Goal: Navigation & Orientation: Find specific page/section

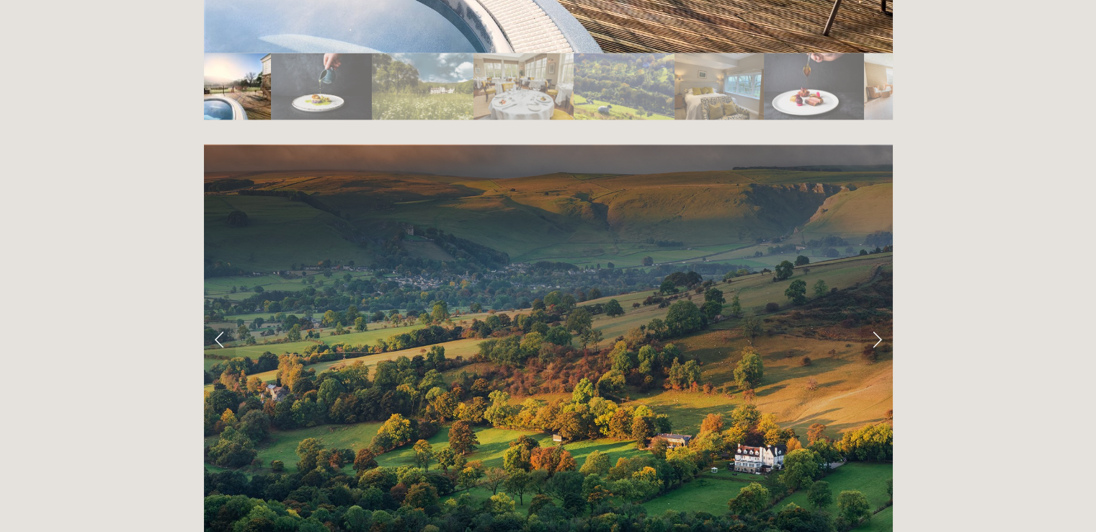
scroll to position [2764, 0]
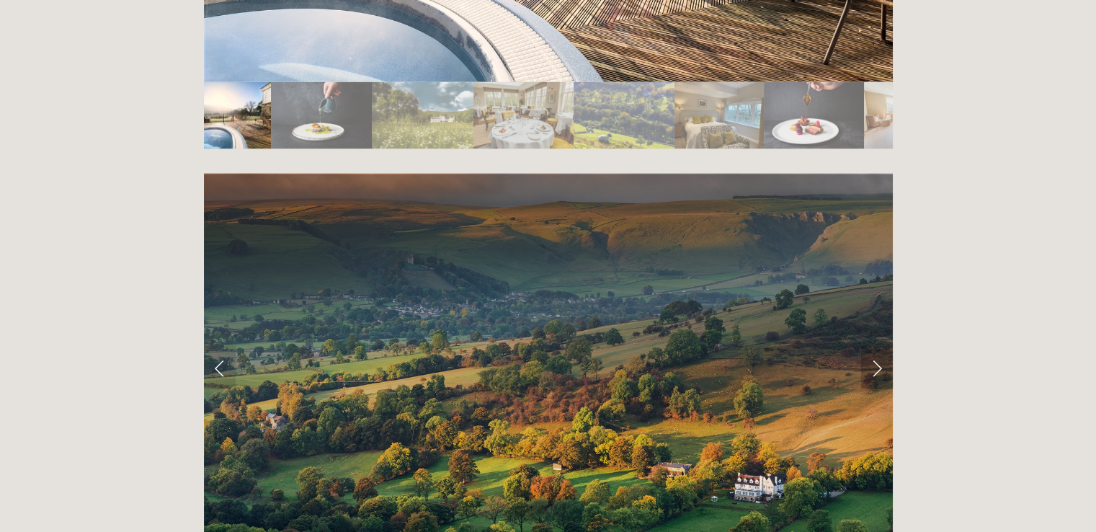
click at [876, 346] on link "Next Slide" at bounding box center [877, 367] width 32 height 43
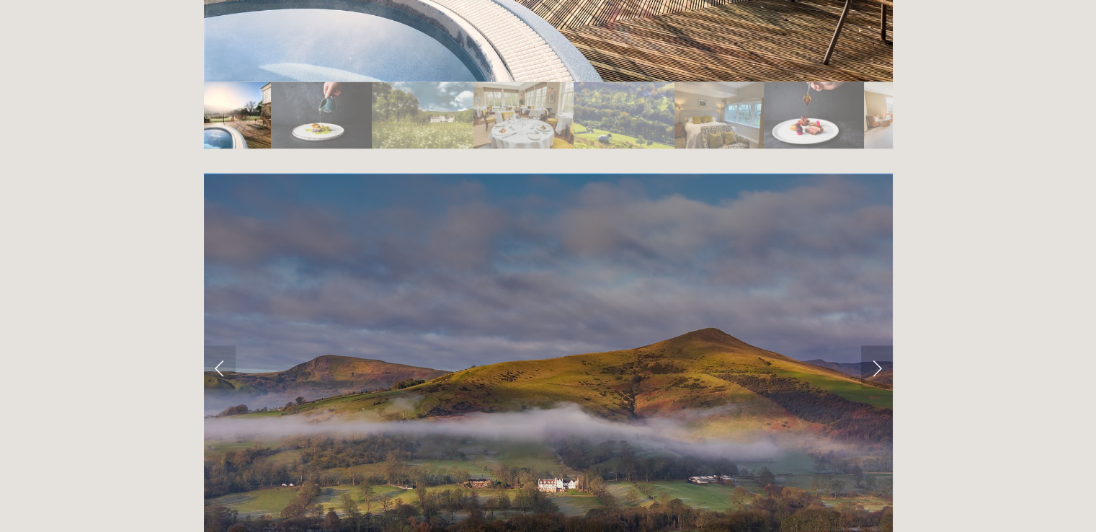
click at [876, 346] on link "Next Slide" at bounding box center [877, 367] width 32 height 43
click at [875, 346] on link "Next Slide" at bounding box center [877, 367] width 32 height 43
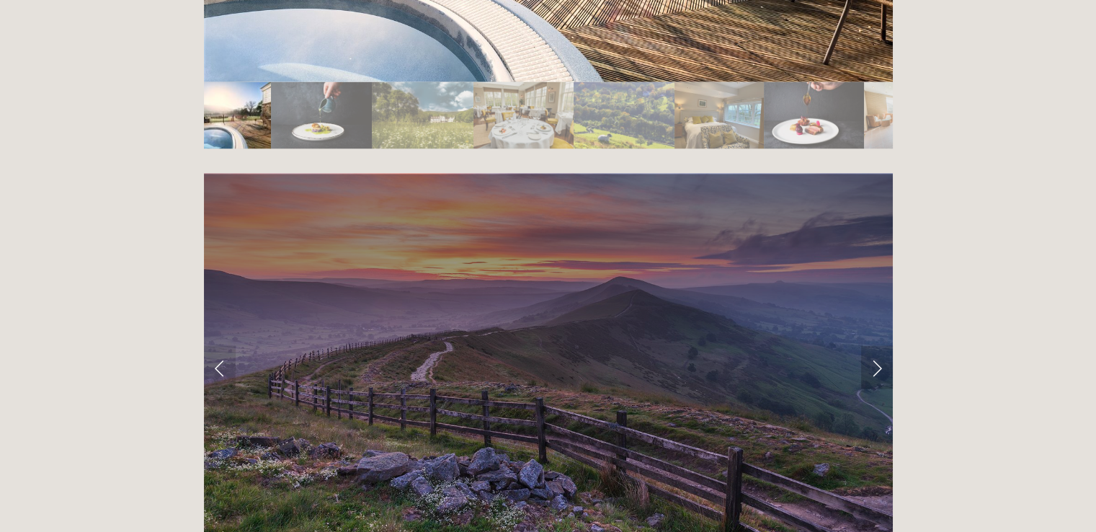
click at [875, 346] on link "Next Slide" at bounding box center [877, 367] width 32 height 43
click at [873, 346] on link "Next Slide" at bounding box center [877, 367] width 32 height 43
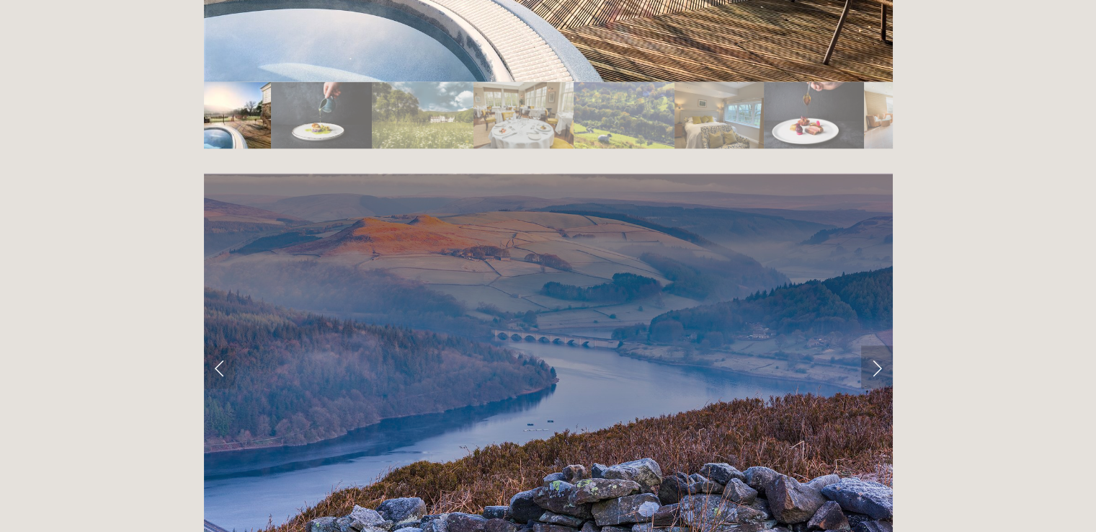
click at [873, 346] on link "Next Slide" at bounding box center [877, 367] width 32 height 43
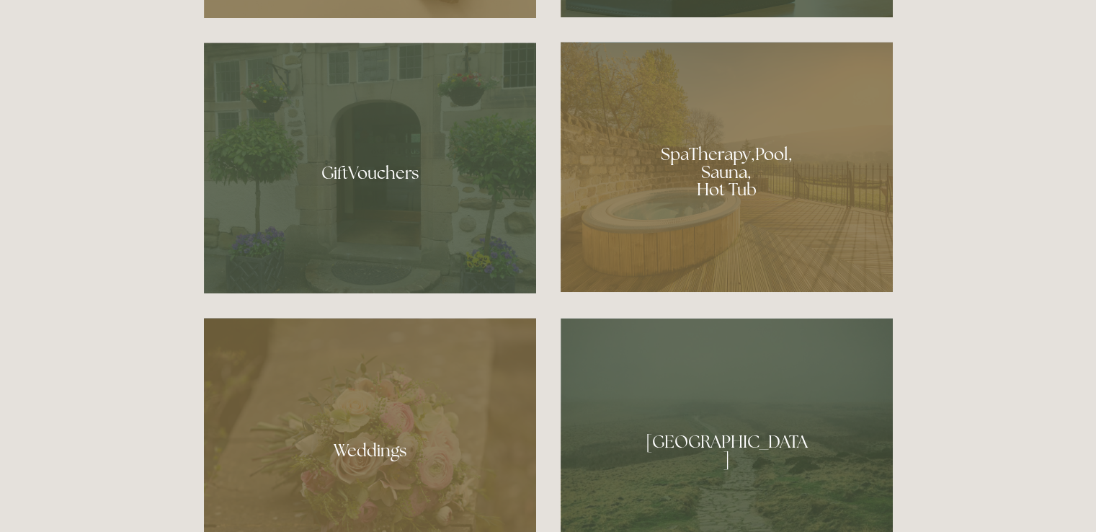
scroll to position [1063, 0]
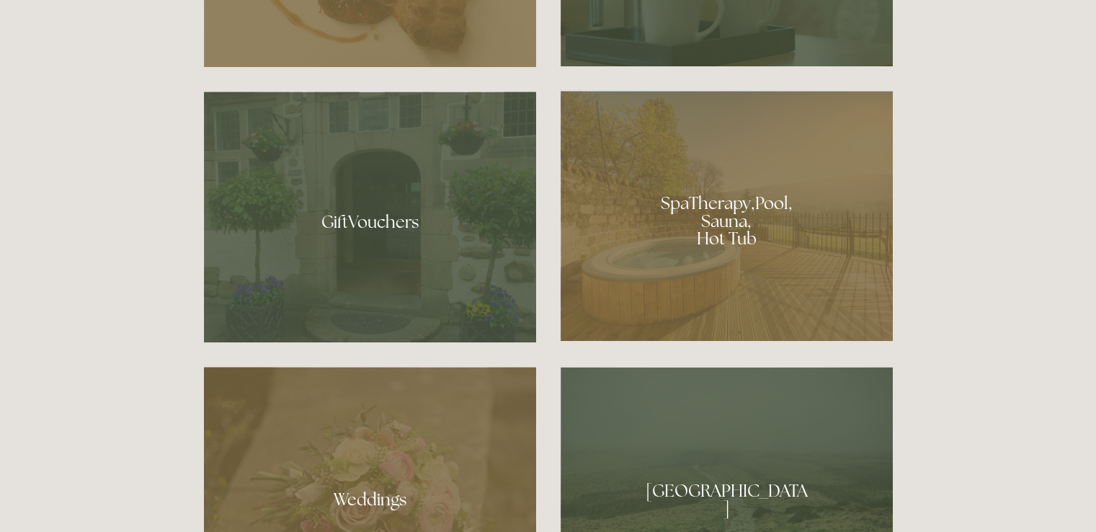
click at [778, 243] on div at bounding box center [726, 216] width 332 height 250
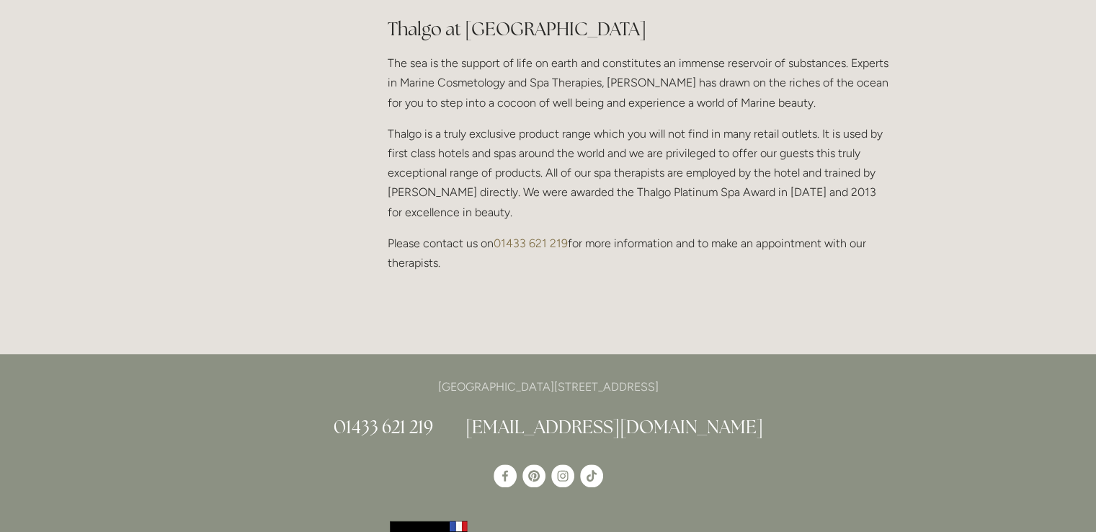
scroll to position [1376, 0]
